Goal: Navigation & Orientation: Find specific page/section

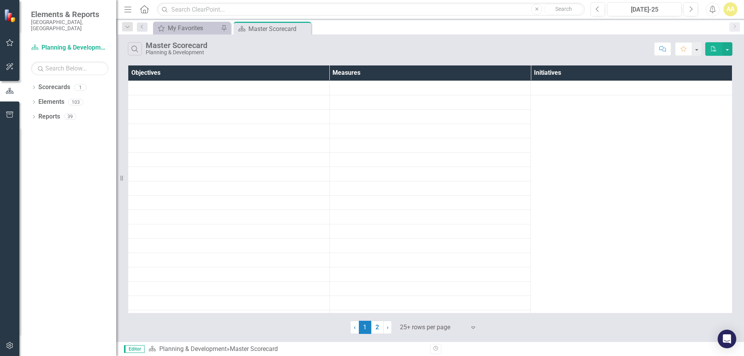
click at [180, 34] on div "My Favorites My Favorites Pin" at bounding box center [191, 28] width 77 height 13
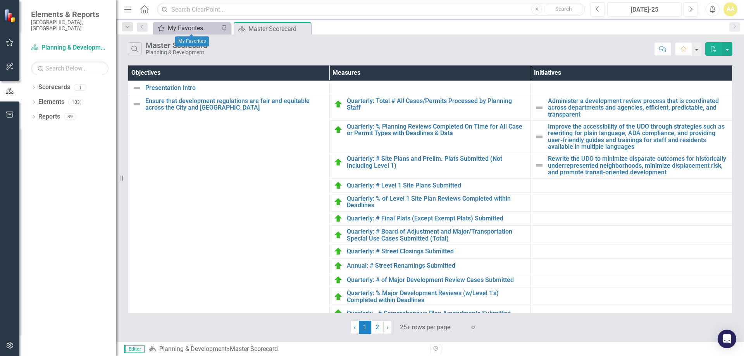
click at [205, 28] on div "My Favorites" at bounding box center [193, 28] width 51 height 10
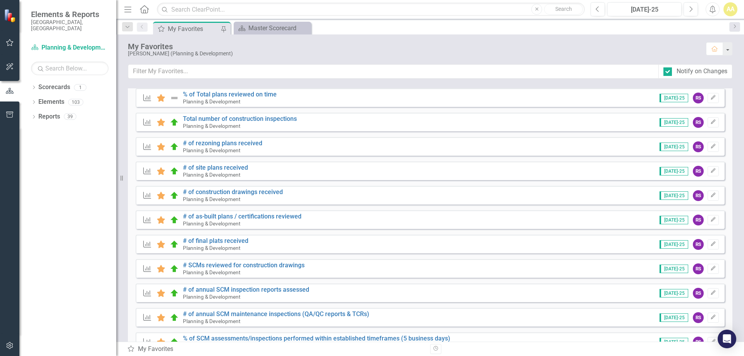
scroll to position [35, 0]
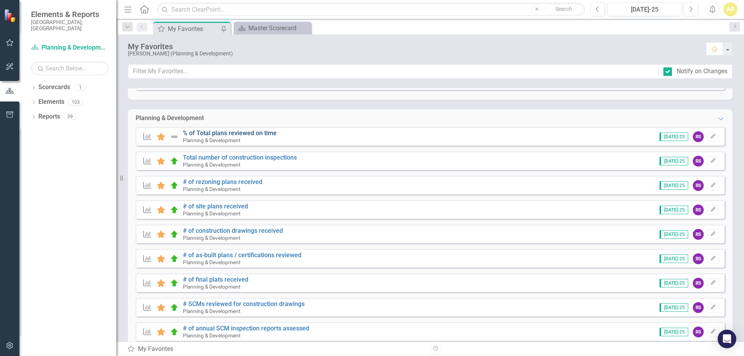
click at [234, 132] on link "% of Total plans reviewed on time" at bounding box center [230, 132] width 94 height 7
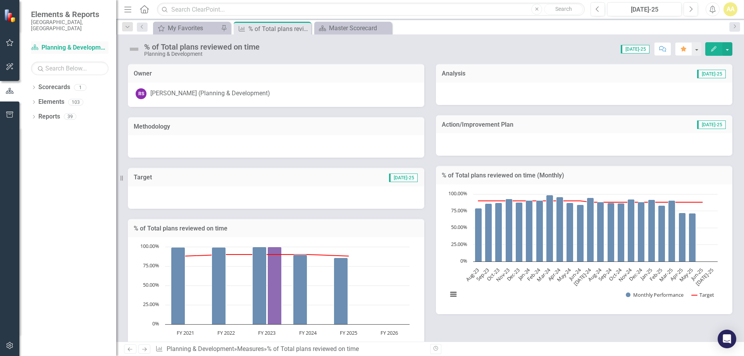
click at [72, 43] on link "Scorecard Planning & Development" at bounding box center [69, 47] width 77 height 9
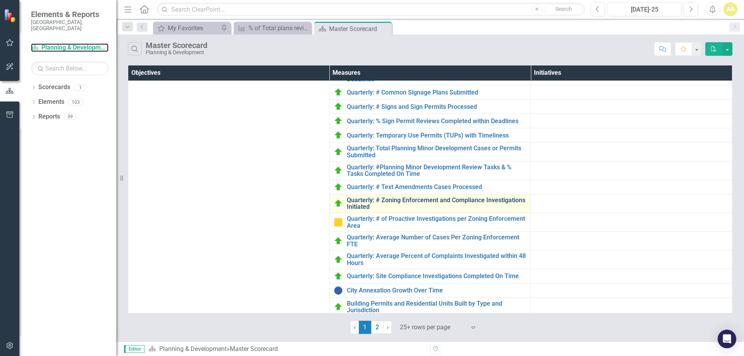
scroll to position [544, 0]
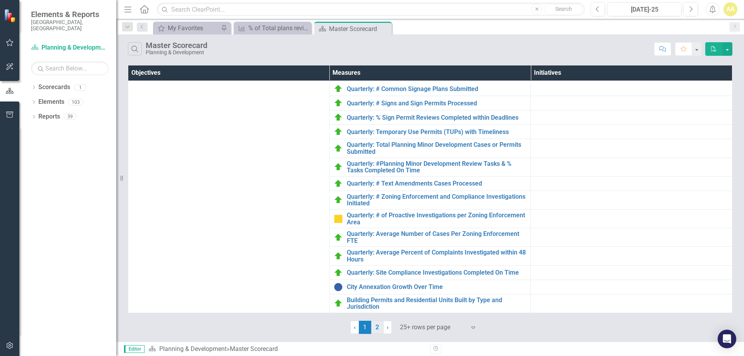
click at [378, 328] on link "2" at bounding box center [377, 327] width 12 height 13
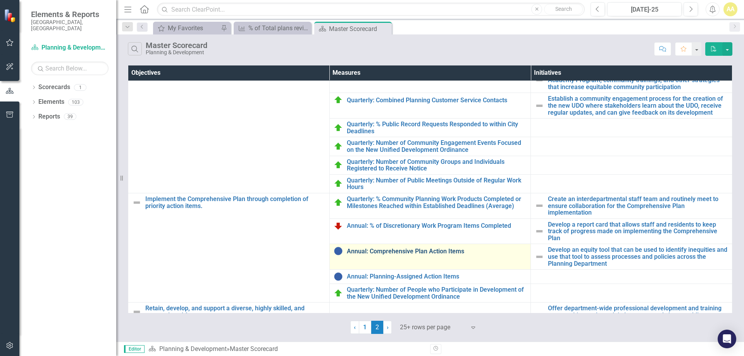
scroll to position [0, 0]
